Goal: Information Seeking & Learning: Learn about a topic

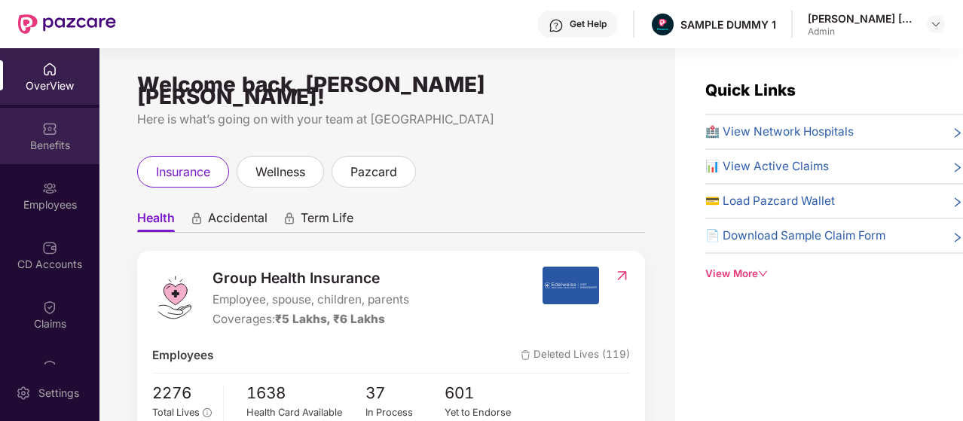
click at [42, 127] on img at bounding box center [49, 128] width 15 height 15
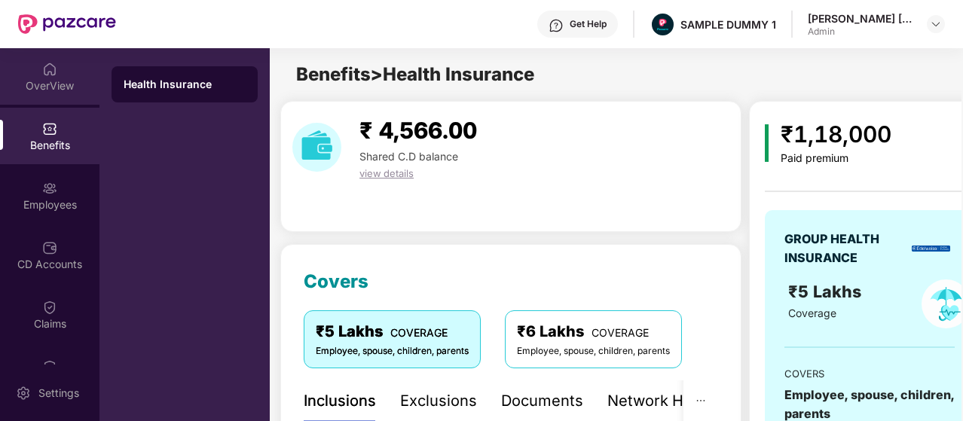
click at [68, 85] on div "OverView" at bounding box center [50, 85] width 100 height 15
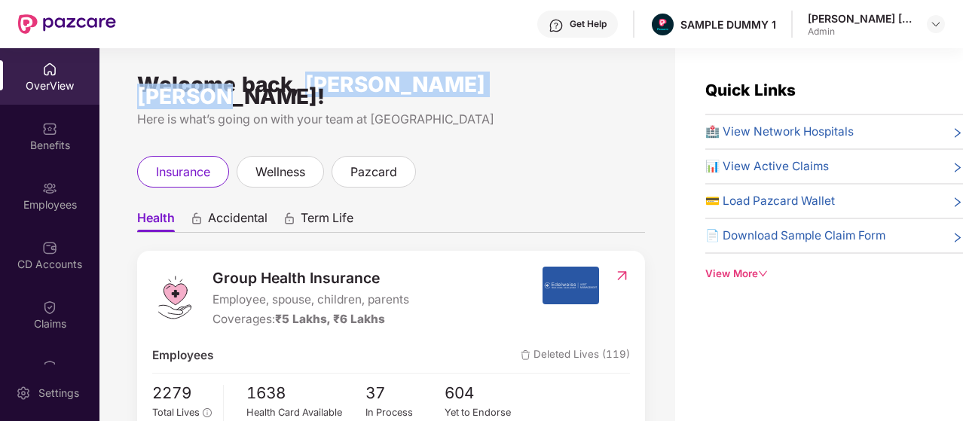
drag, startPoint x: 305, startPoint y: 88, endPoint x: 553, endPoint y: 93, distance: 248.1
click at [553, 93] on div "Welcome back, [PERSON_NAME] [PERSON_NAME]!" at bounding box center [391, 90] width 508 height 24
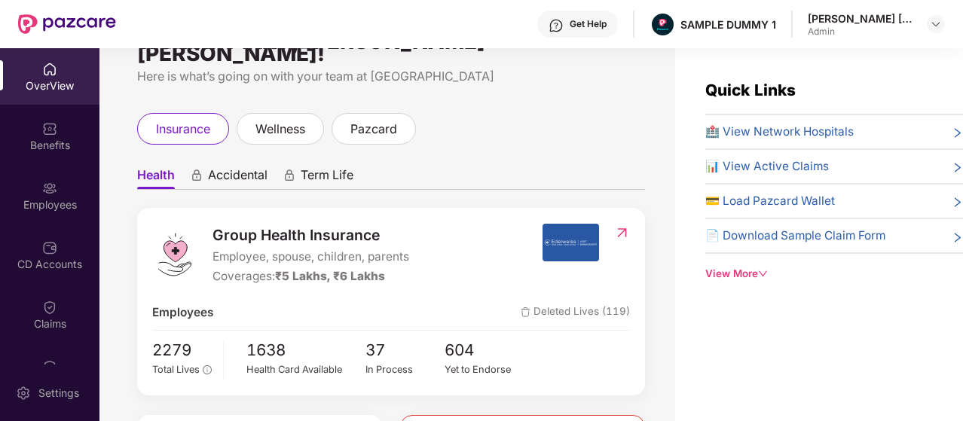
scroll to position [44, 0]
click at [235, 170] on span "Accidental" at bounding box center [238, 178] width 60 height 22
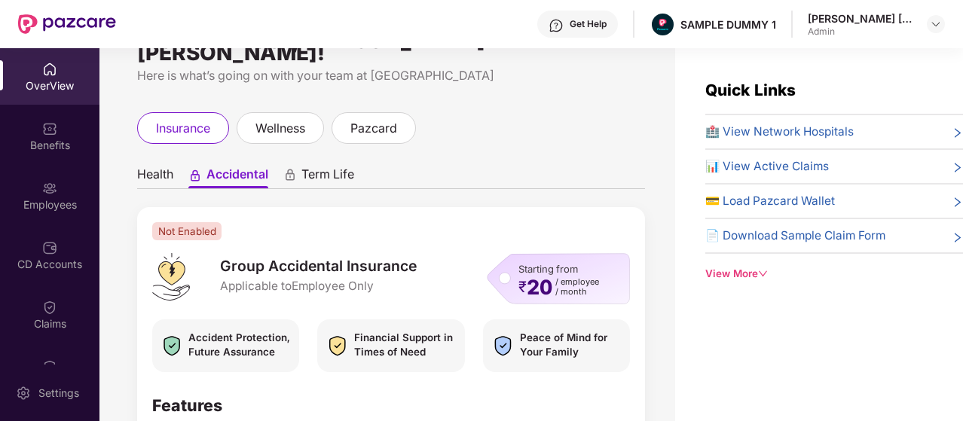
click at [327, 169] on span "Term Life" at bounding box center [328, 178] width 53 height 22
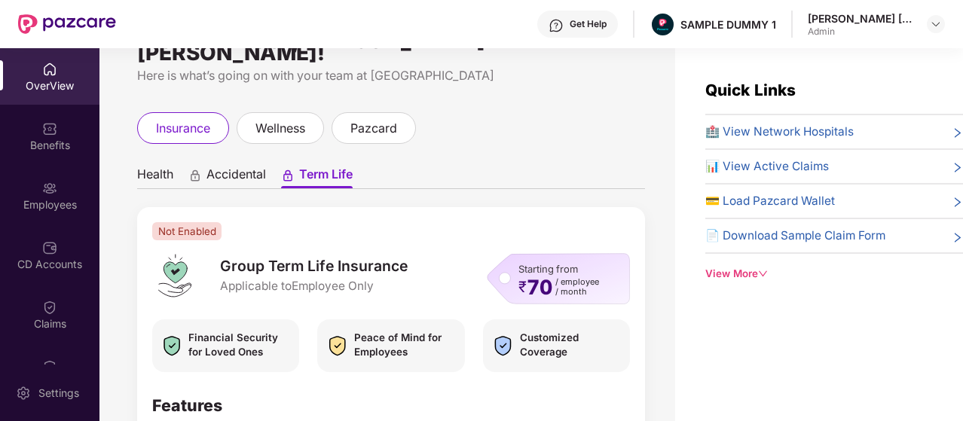
click at [263, 167] on span "Accidental" at bounding box center [237, 178] width 60 height 22
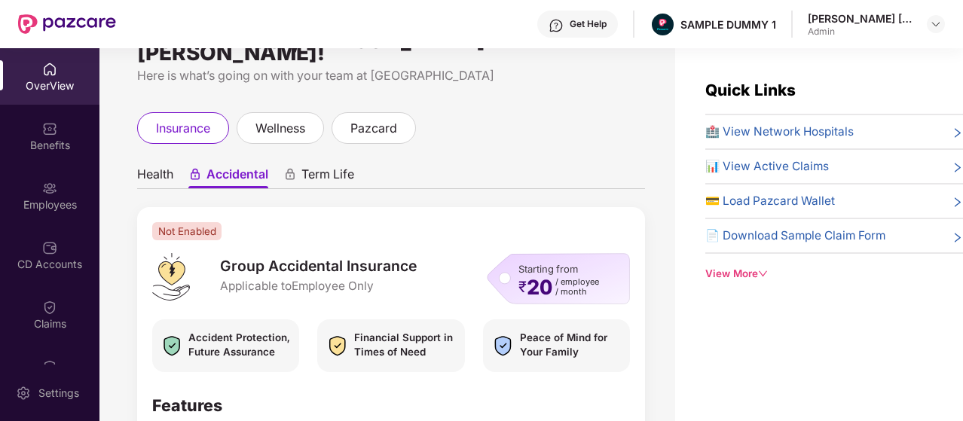
click at [170, 167] on span "Health" at bounding box center [155, 178] width 36 height 22
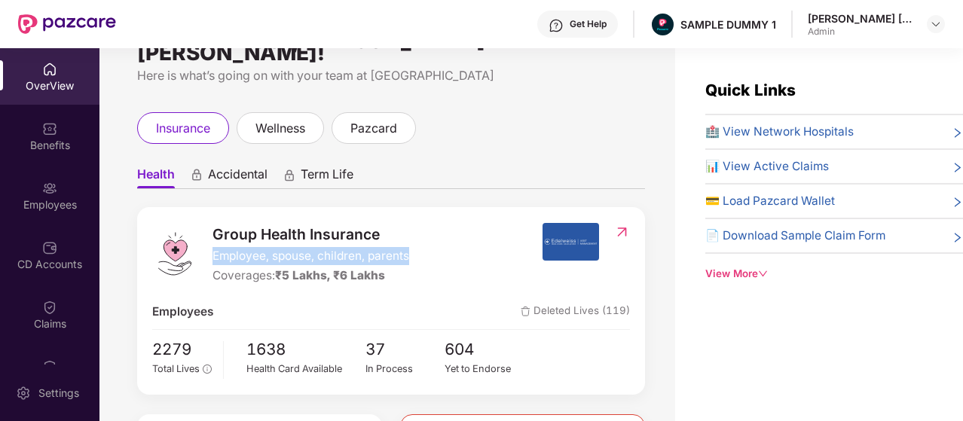
drag, startPoint x: 213, startPoint y: 244, endPoint x: 412, endPoint y: 247, distance: 199.0
click at [412, 247] on div "Group Health Insurance Employee, spouse, children, parents Coverages: ₹5 Lakhs,…" at bounding box center [347, 254] width 390 height 63
drag, startPoint x: 207, startPoint y: 250, endPoint x: 403, endPoint y: 251, distance: 195.3
click at [403, 251] on div "Group Health Insurance Employee, spouse, children, parents Coverages: ₹5 Lakhs,…" at bounding box center [347, 254] width 390 height 63
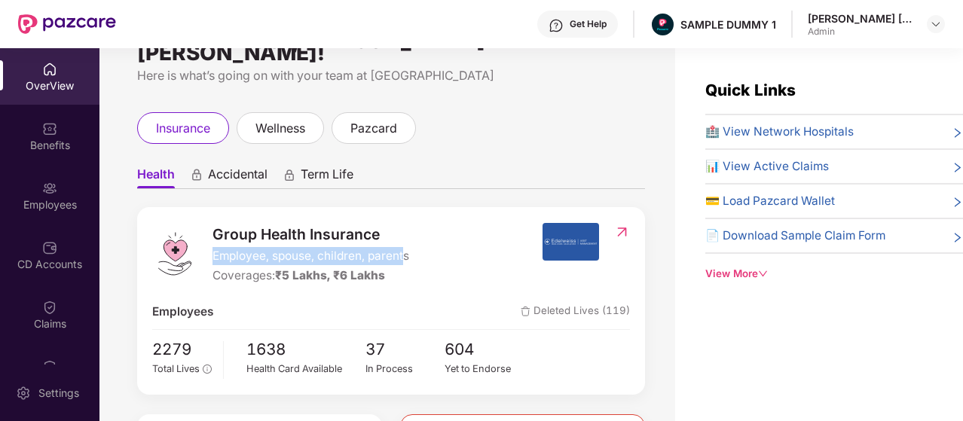
click at [403, 250] on span "Employee, spouse, children, parents" at bounding box center [311, 256] width 197 height 18
click at [348, 268] on span "₹5 Lakhs, ₹6 Lakhs" at bounding box center [330, 275] width 110 height 14
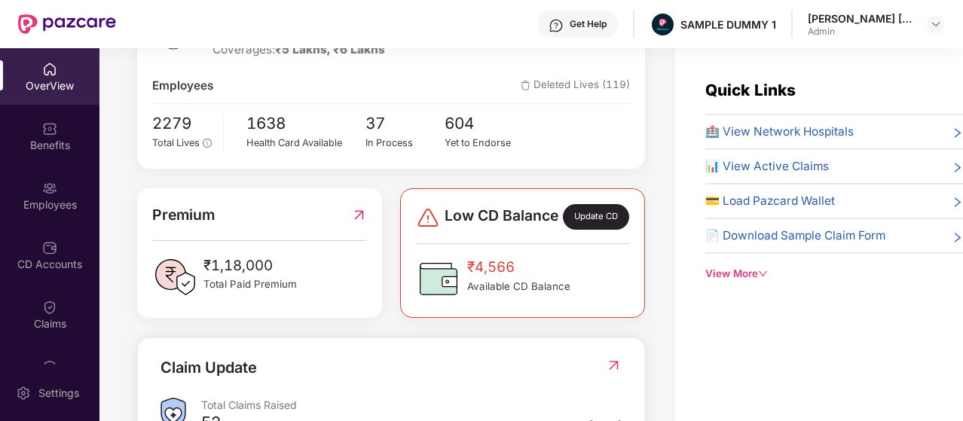
scroll to position [195, 0]
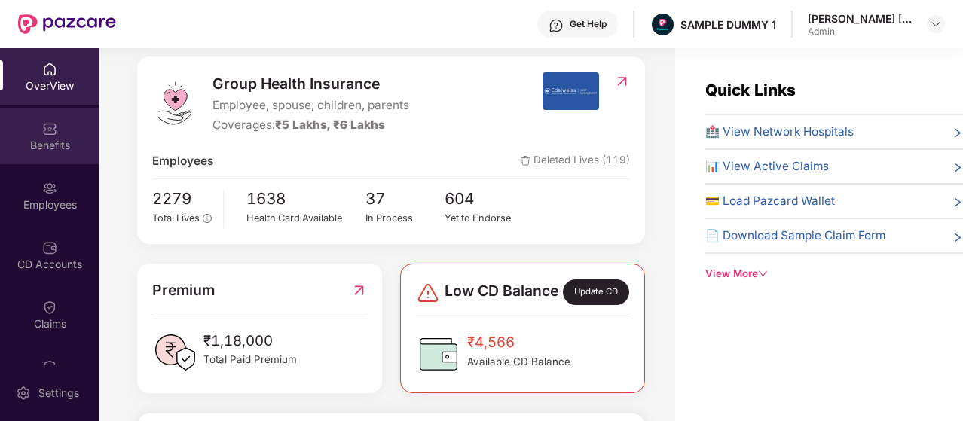
click at [74, 150] on div "Benefits" at bounding box center [50, 145] width 100 height 15
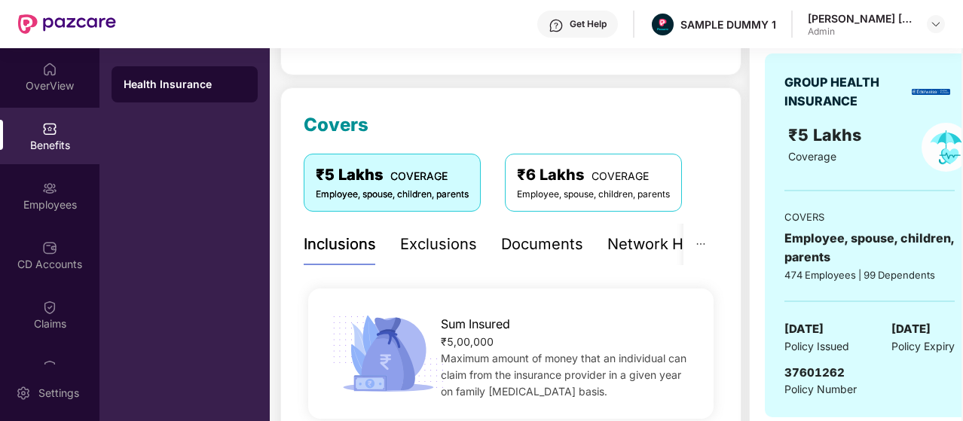
scroll to position [151, 0]
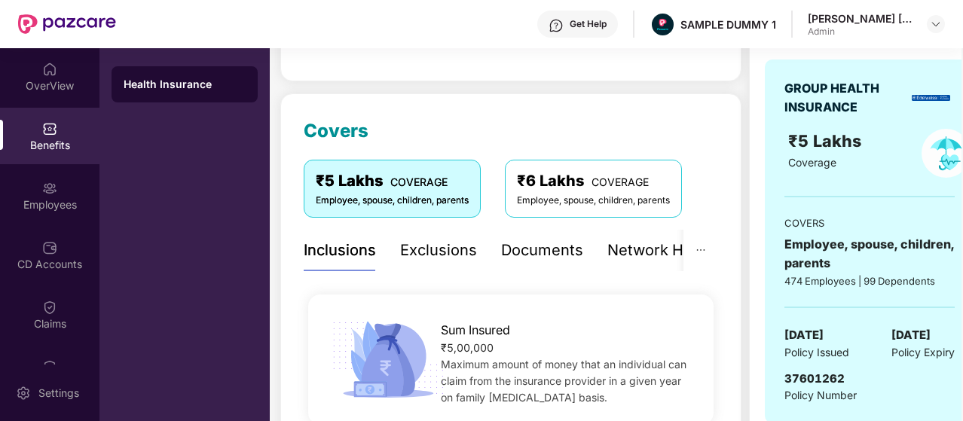
click at [455, 250] on div "Exclusions" at bounding box center [438, 250] width 77 height 23
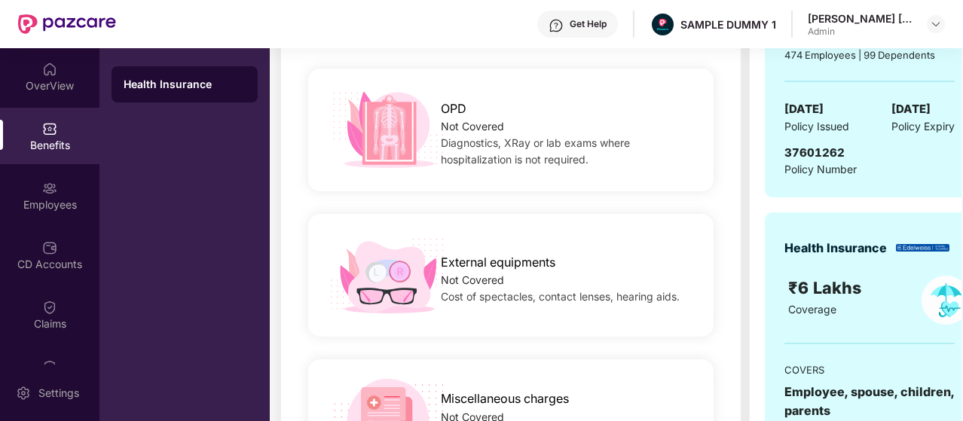
scroll to position [226, 0]
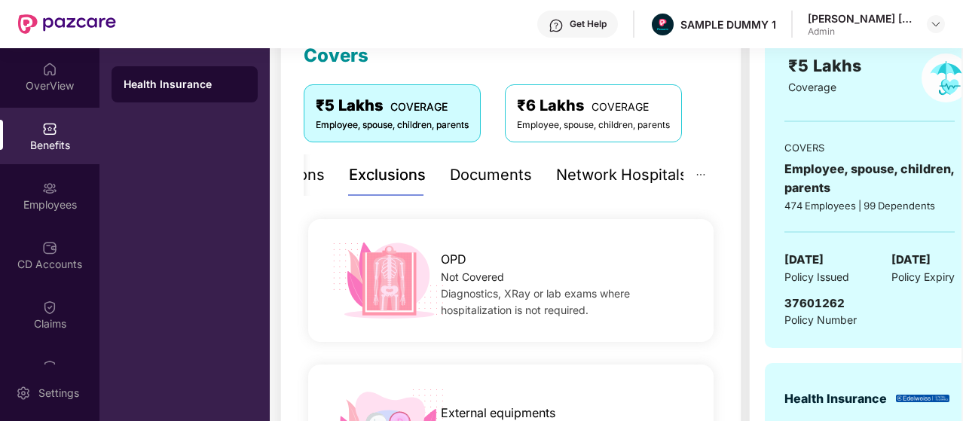
click at [571, 186] on div "Network Hospitals" at bounding box center [622, 175] width 132 height 41
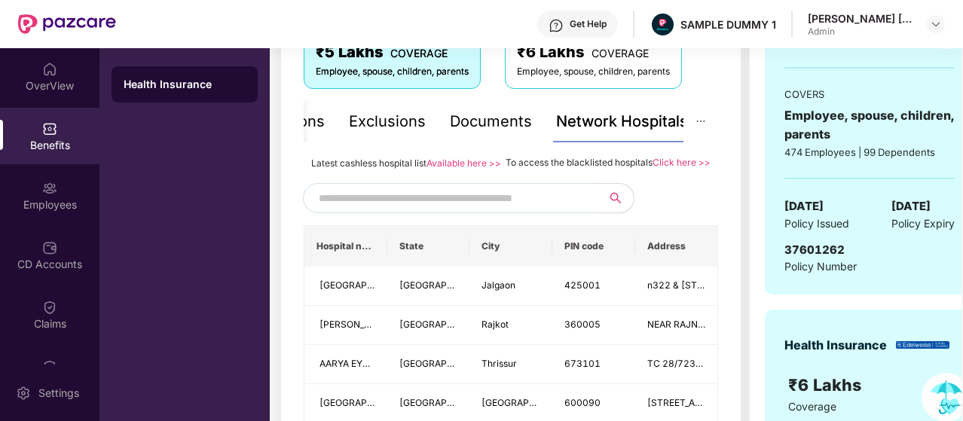
scroll to position [302, 0]
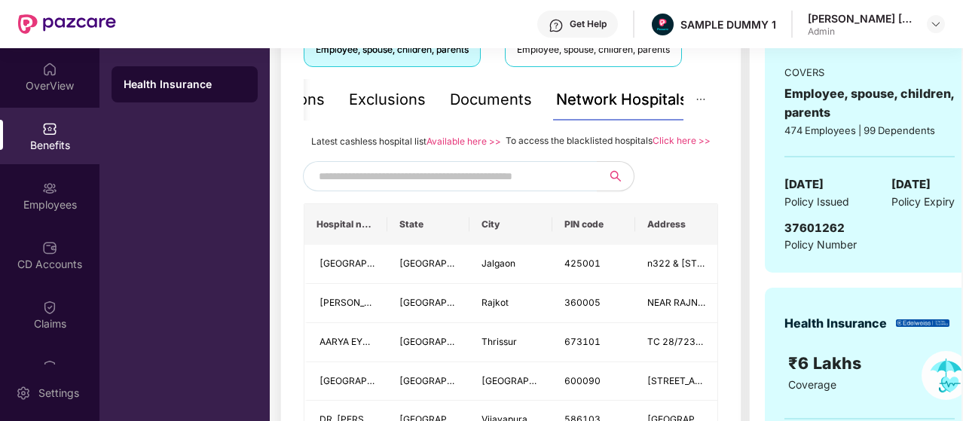
click at [538, 185] on input "text" at bounding box center [448, 176] width 258 height 23
type input "*******"
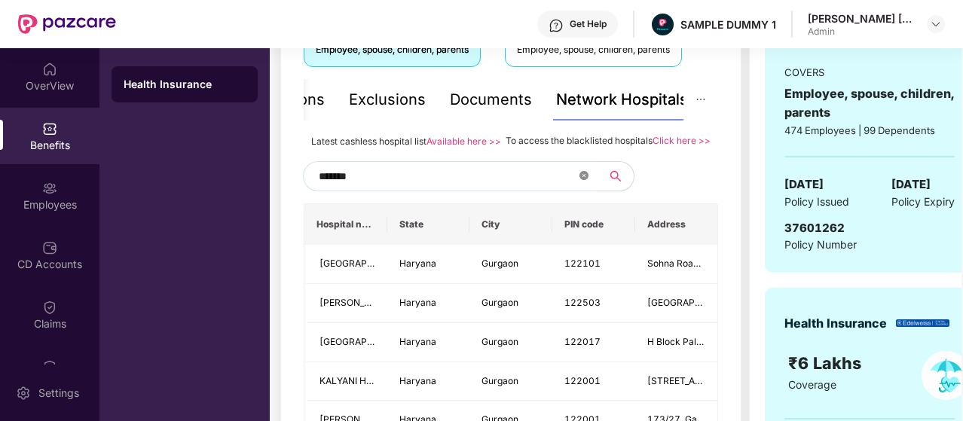
click at [584, 180] on icon "close-circle" at bounding box center [584, 175] width 9 height 9
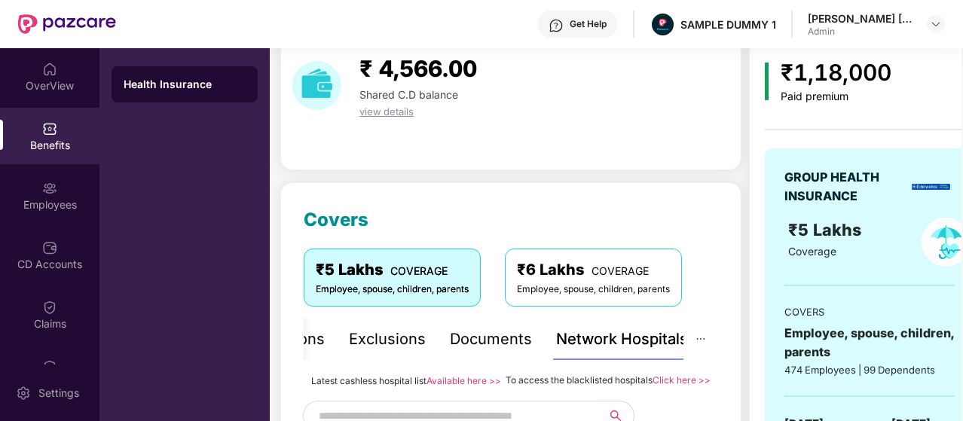
scroll to position [0, 0]
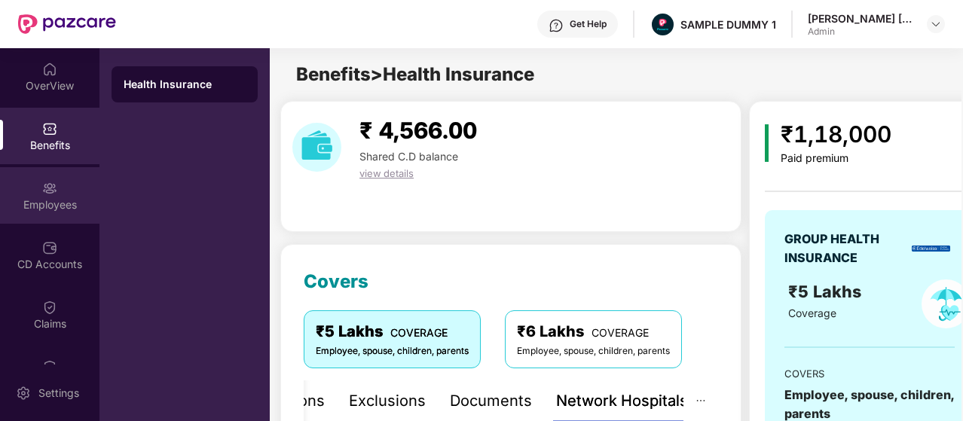
click at [72, 206] on div "Employees" at bounding box center [50, 205] width 100 height 15
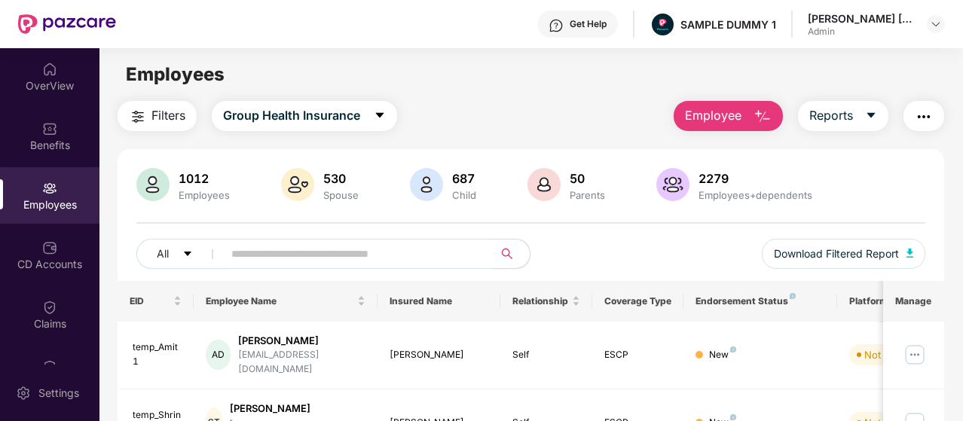
click at [694, 126] on button "Employee" at bounding box center [728, 116] width 109 height 30
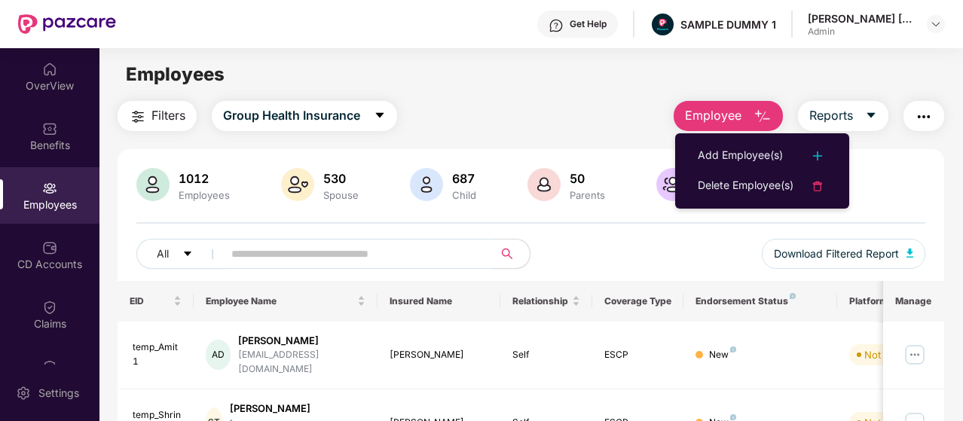
click at [647, 100] on main "Employees Filters Group Health Insurance Employee Reports 1012 Employees 530 Sp…" at bounding box center [531, 258] width 863 height 421
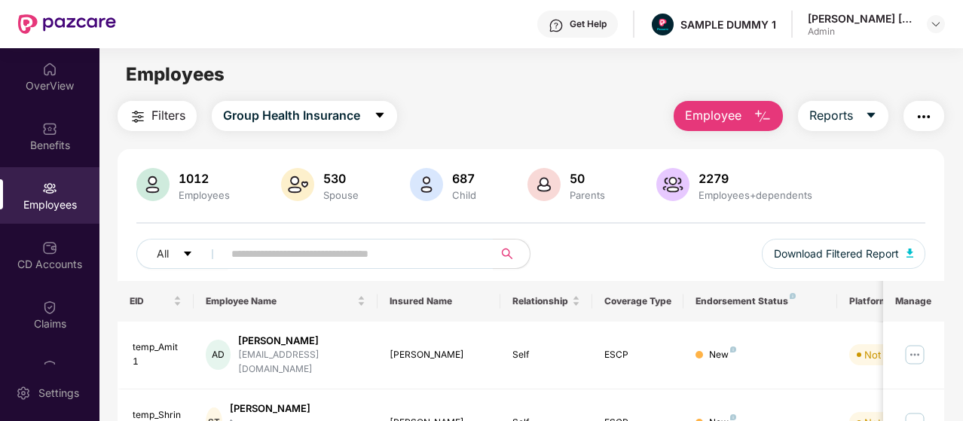
click at [923, 121] on img "button" at bounding box center [924, 117] width 18 height 18
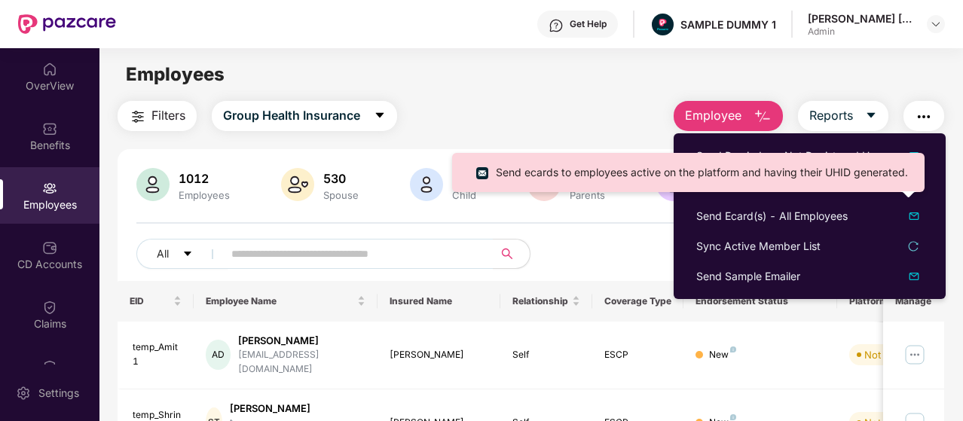
click at [618, 127] on div "Filters Group Health Insurance Employee Reports" at bounding box center [531, 116] width 827 height 30
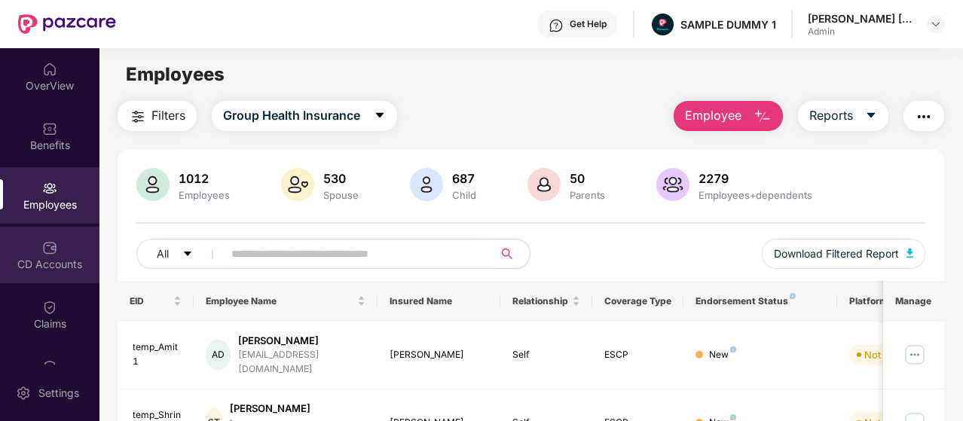
click at [81, 253] on div "CD Accounts" at bounding box center [50, 255] width 100 height 57
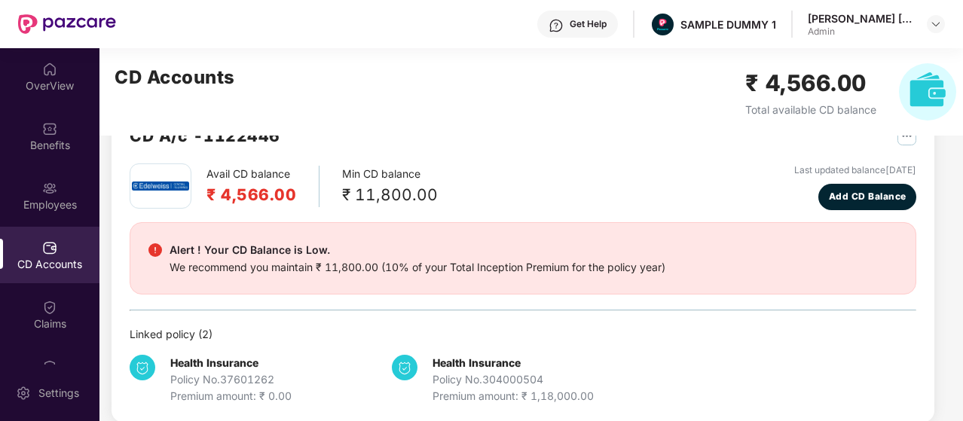
scroll to position [32, 0]
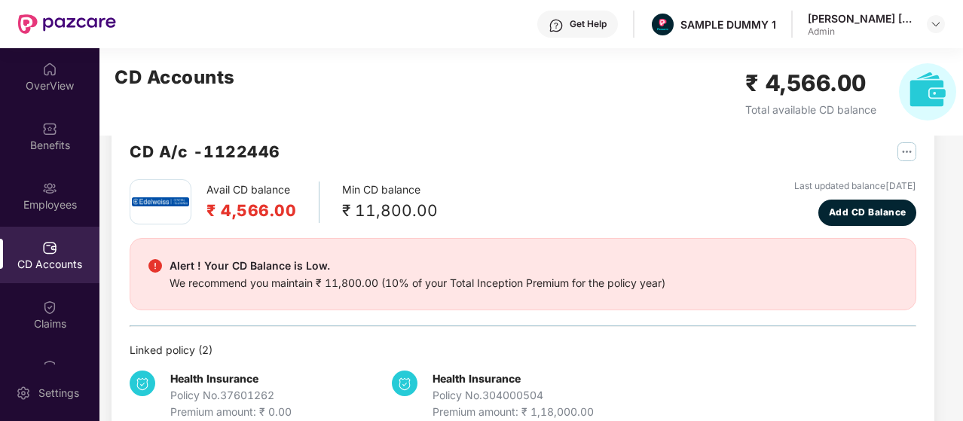
click at [899, 156] on img "button" at bounding box center [907, 151] width 19 height 19
click at [675, 170] on div "CD A/c - 1122446" at bounding box center [523, 159] width 787 height 40
click at [33, 324] on div "Claims" at bounding box center [50, 324] width 100 height 15
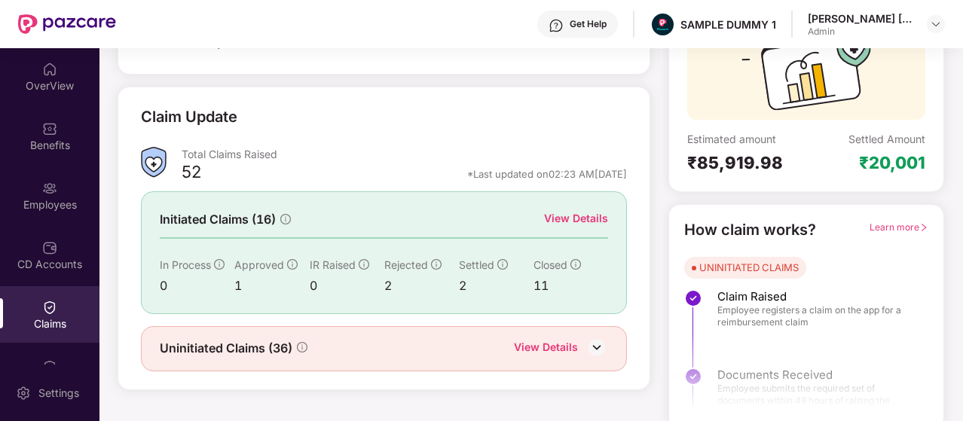
scroll to position [167, 0]
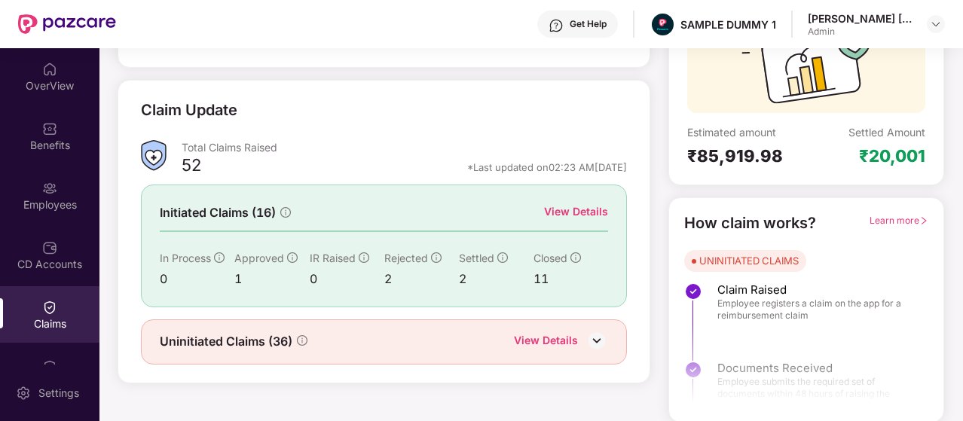
click at [573, 213] on div "View Details" at bounding box center [576, 212] width 64 height 17
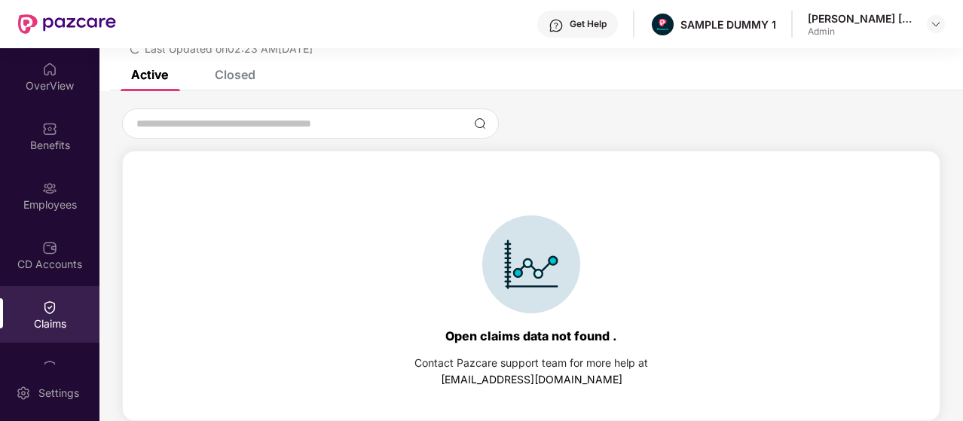
scroll to position [65, 0]
click at [246, 75] on div "Closed" at bounding box center [235, 74] width 41 height 15
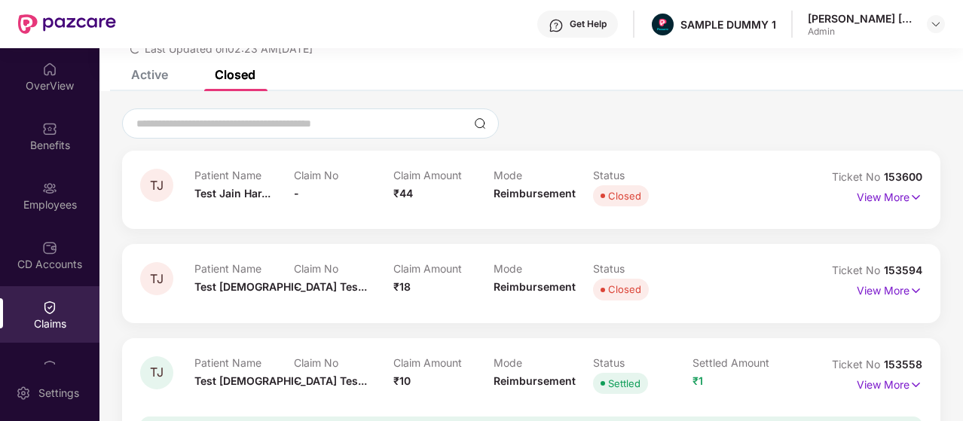
click at [246, 75] on div "Closed" at bounding box center [235, 74] width 41 height 15
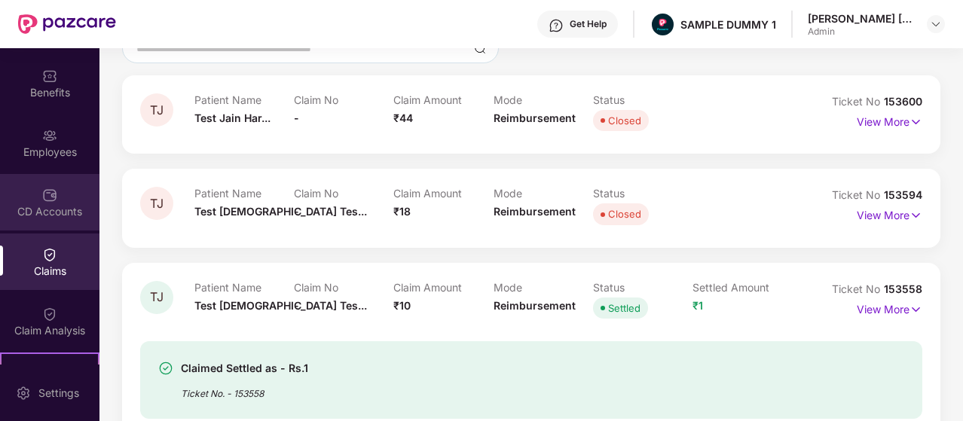
scroll to position [75, 0]
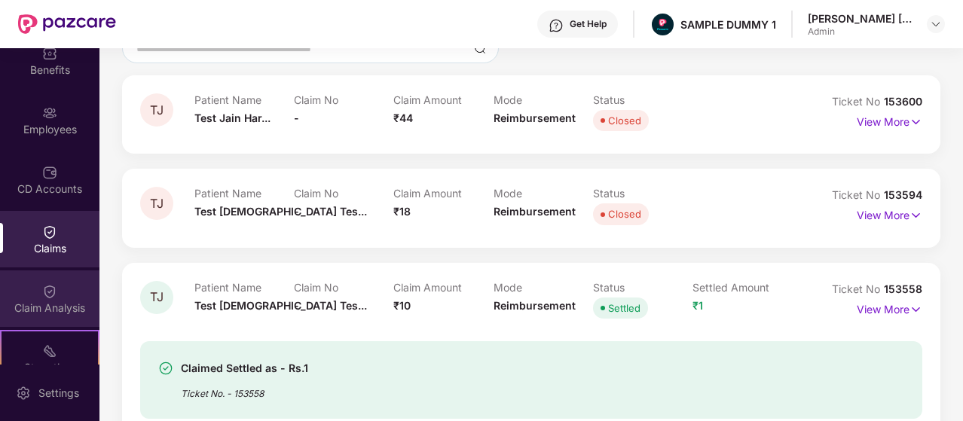
click at [72, 289] on div "Claim Analysis" at bounding box center [50, 299] width 100 height 57
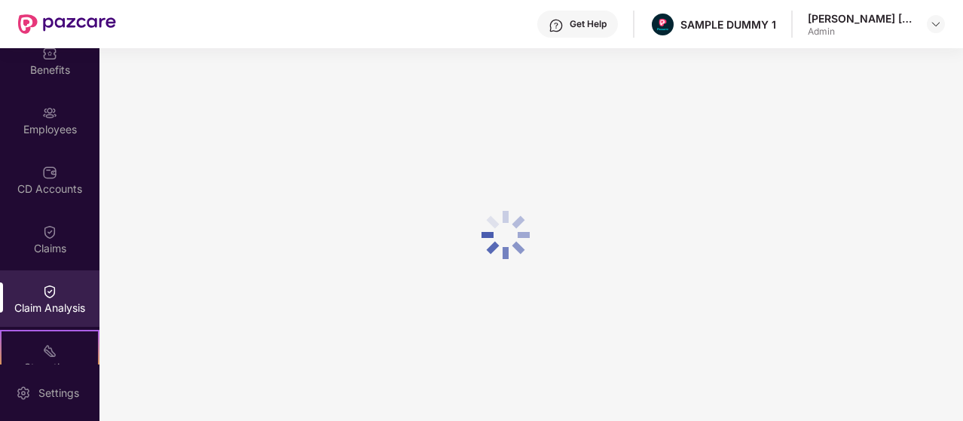
scroll to position [0, 0]
